Goal: Entertainment & Leisure: Consume media (video, audio)

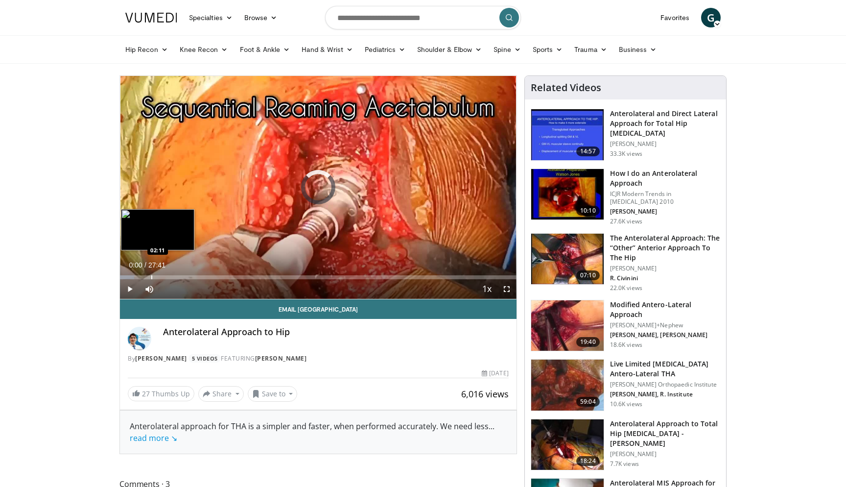
click at [151, 276] on div "Progress Bar" at bounding box center [151, 277] width 1 height 4
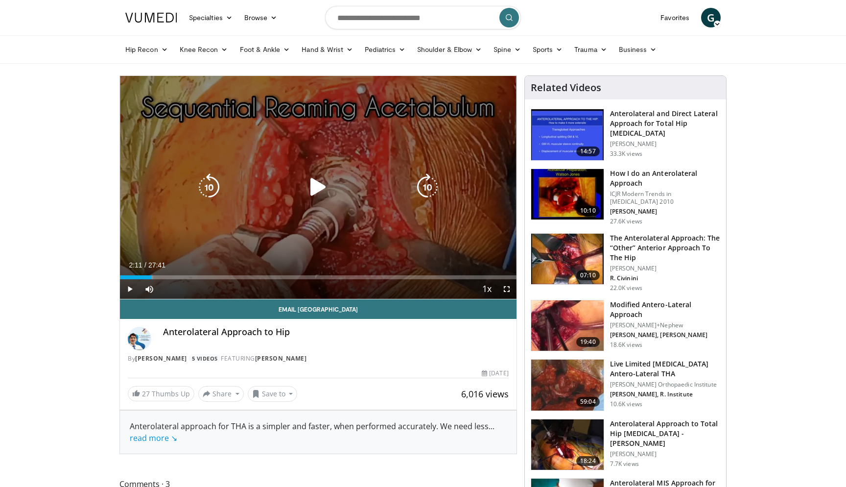
click at [320, 176] on icon "Video Player" at bounding box center [317, 186] width 27 height 27
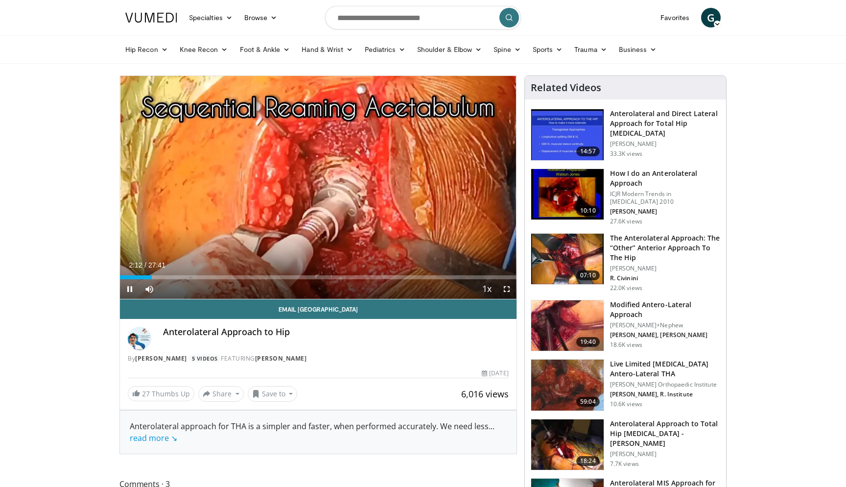
click at [505, 287] on span "Video Player" at bounding box center [507, 289] width 20 height 20
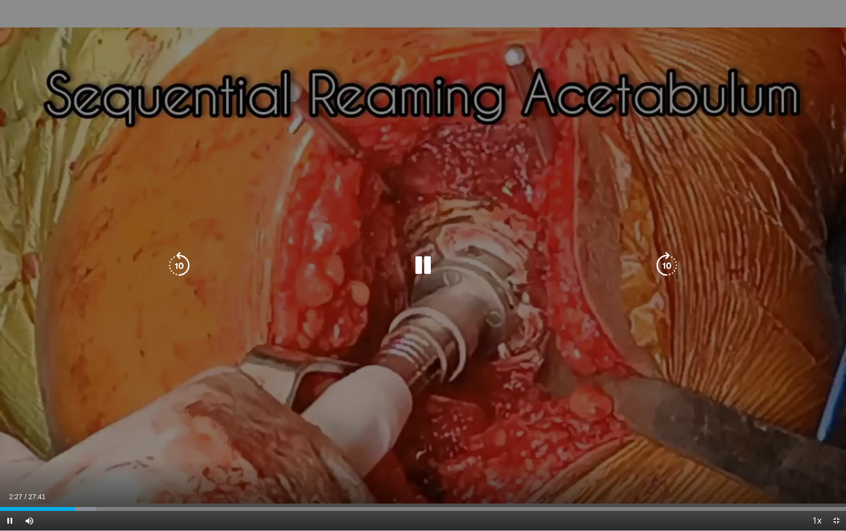
click at [250, 351] on div "10 seconds Tap to unmute" at bounding box center [423, 265] width 846 height 530
click at [659, 269] on icon "Video Player" at bounding box center [666, 265] width 27 height 27
click at [423, 237] on div "10 seconds Tap to unmute" at bounding box center [423, 265] width 846 height 530
